Goal: Check status: Check status

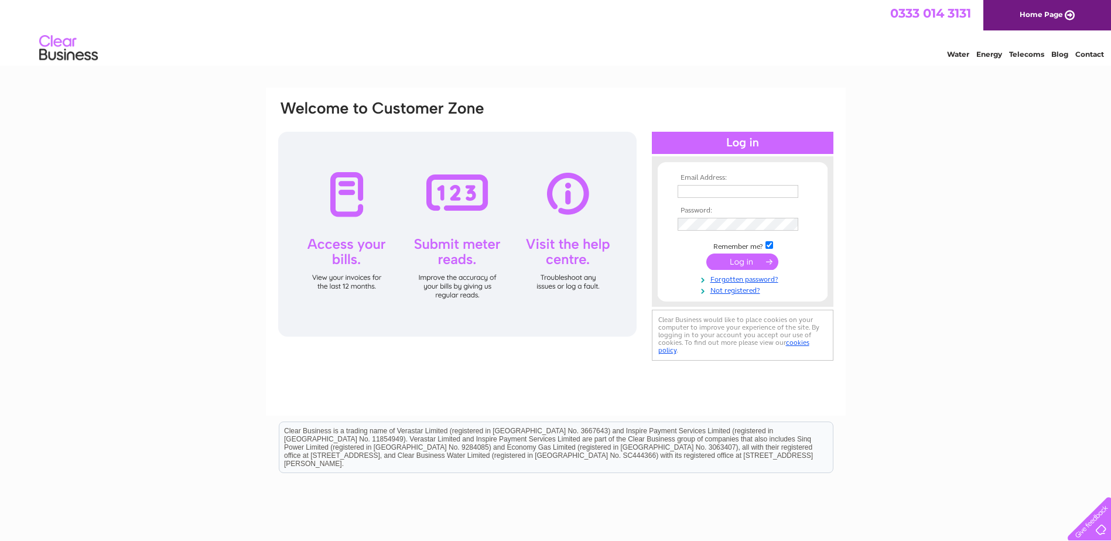
type input "elena.angelides67@gmail.com"
click at [726, 264] on input "submit" at bounding box center [742, 262] width 72 height 16
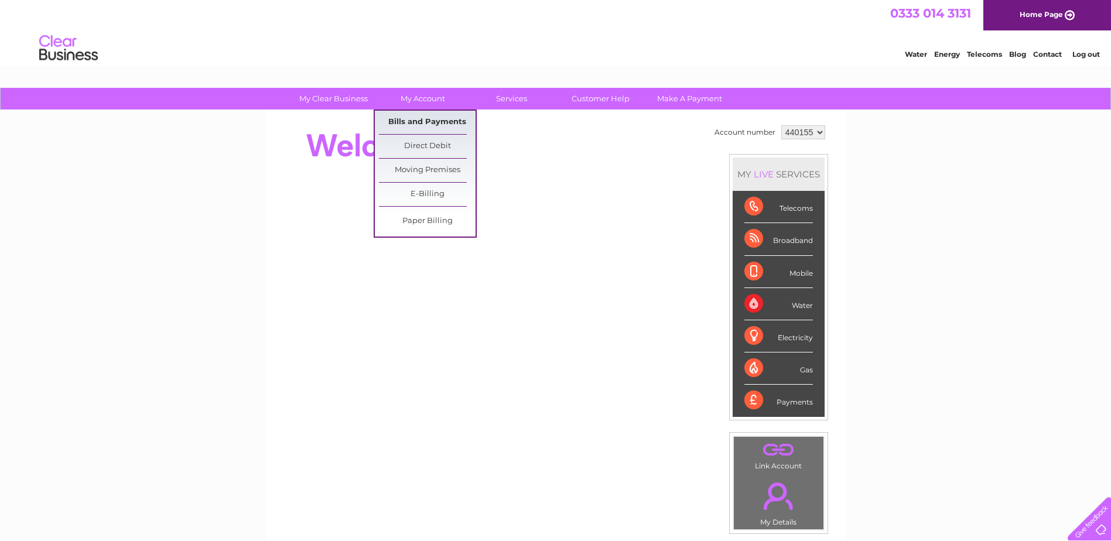
click at [423, 118] on link "Bills and Payments" at bounding box center [427, 122] width 97 height 23
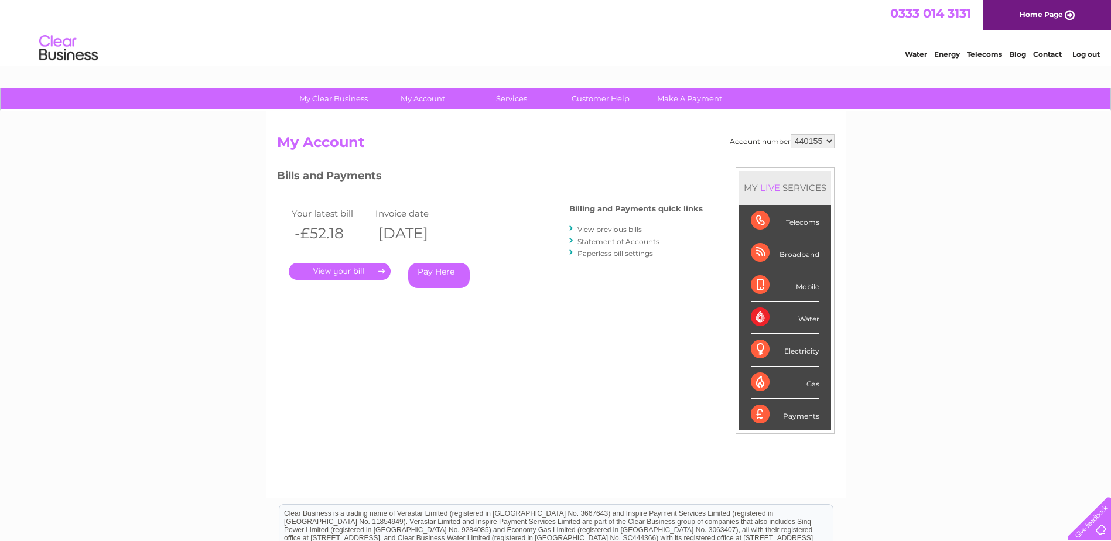
click at [356, 271] on link "." at bounding box center [340, 271] width 102 height 17
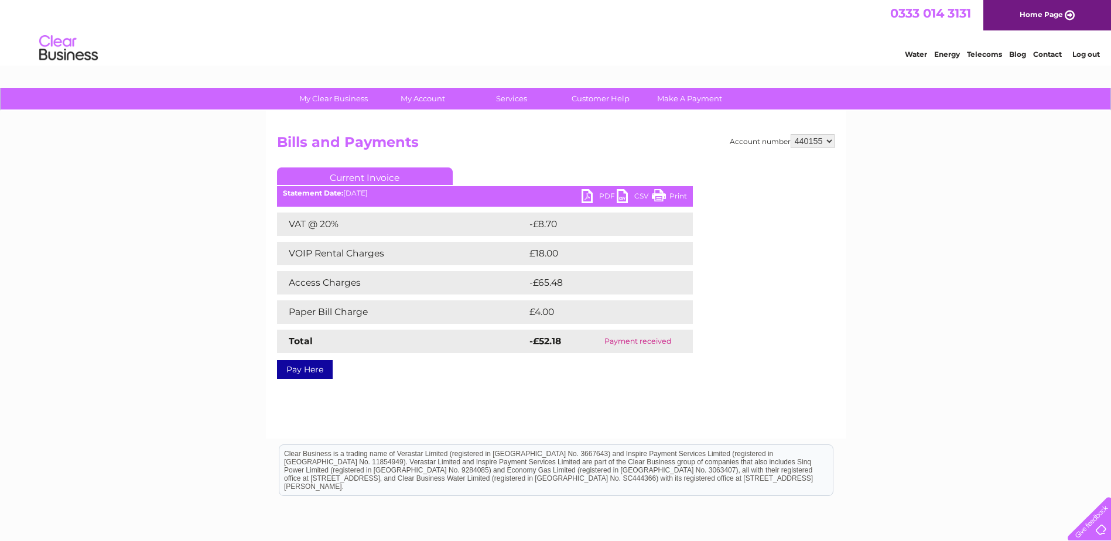
click at [589, 200] on link "PDF" at bounding box center [599, 197] width 35 height 17
